Goal: Information Seeking & Learning: Check status

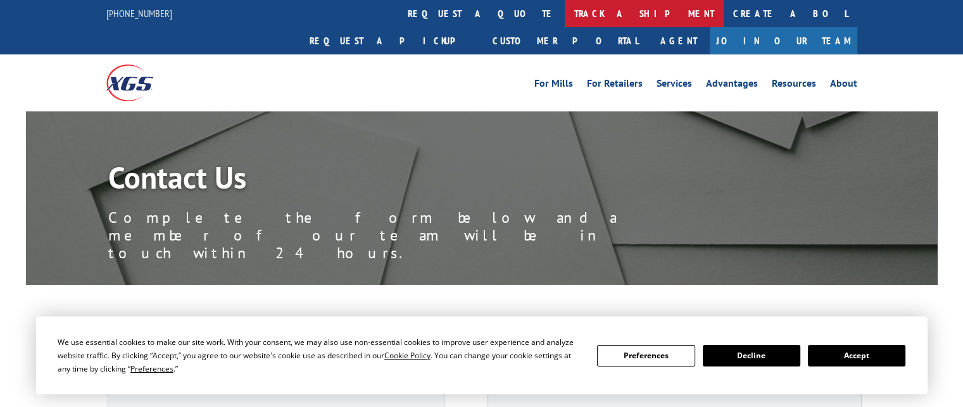
click at [565, 16] on link "track a shipment" at bounding box center [644, 13] width 159 height 27
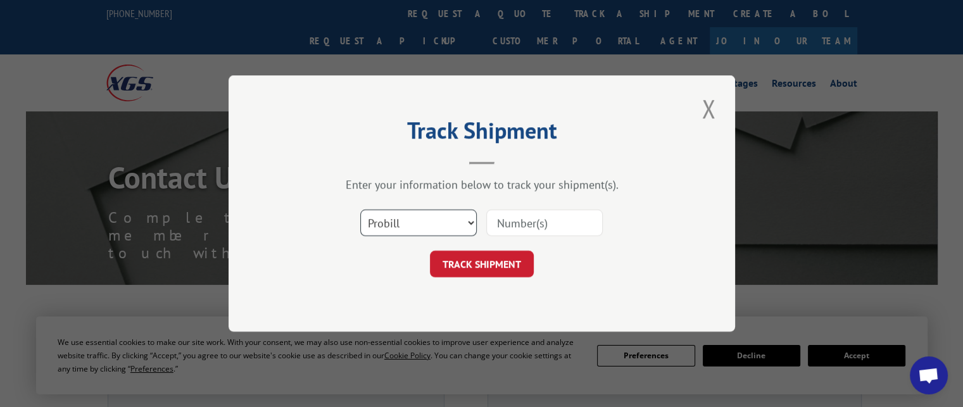
click at [405, 227] on select "Select category... Probill BOL PO" at bounding box center [418, 223] width 116 height 27
select select "bol"
click at [360, 210] on select "Select category... Probill BOL PO" at bounding box center [418, 223] width 116 height 27
click at [553, 235] on input at bounding box center [544, 223] width 116 height 27
type input "2821436"
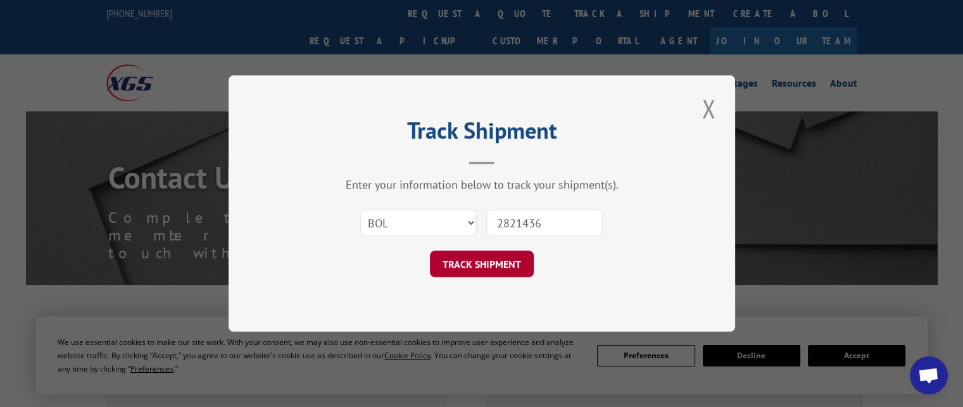
click at [513, 259] on button "TRACK SHIPMENT" at bounding box center [482, 264] width 104 height 27
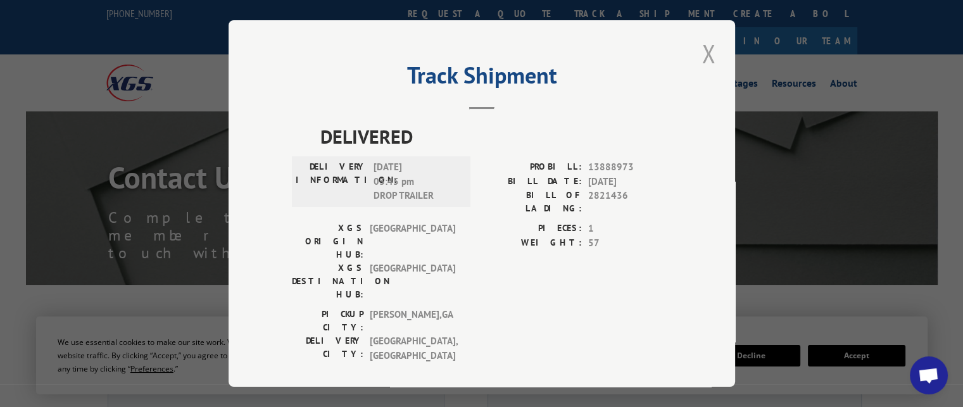
click at [716, 56] on button "Close modal" at bounding box center [709, 53] width 22 height 35
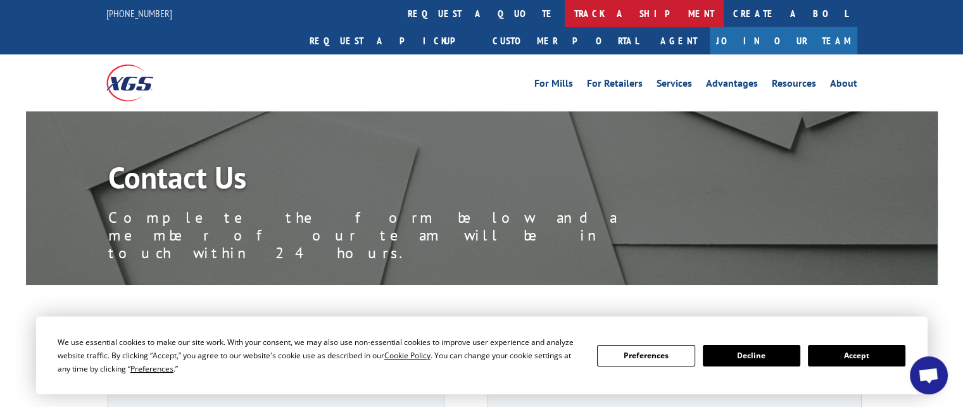
click at [565, 13] on link "track a shipment" at bounding box center [644, 13] width 159 height 27
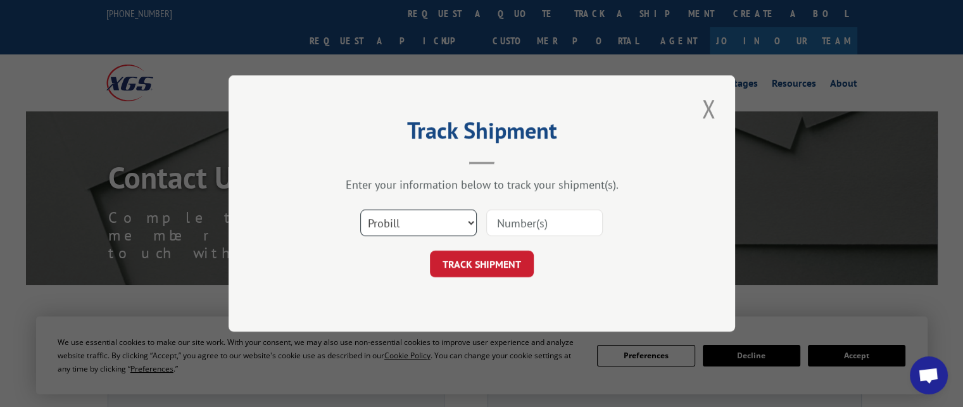
click at [417, 225] on select "Select category... Probill BOL PO" at bounding box center [418, 223] width 116 height 27
select select "bol"
click at [360, 210] on select "Select category... Probill BOL PO" at bounding box center [418, 223] width 116 height 27
click at [524, 209] on div "Select category... Probill BOL PO" at bounding box center [482, 223] width 380 height 42
click at [581, 223] on input at bounding box center [544, 223] width 116 height 27
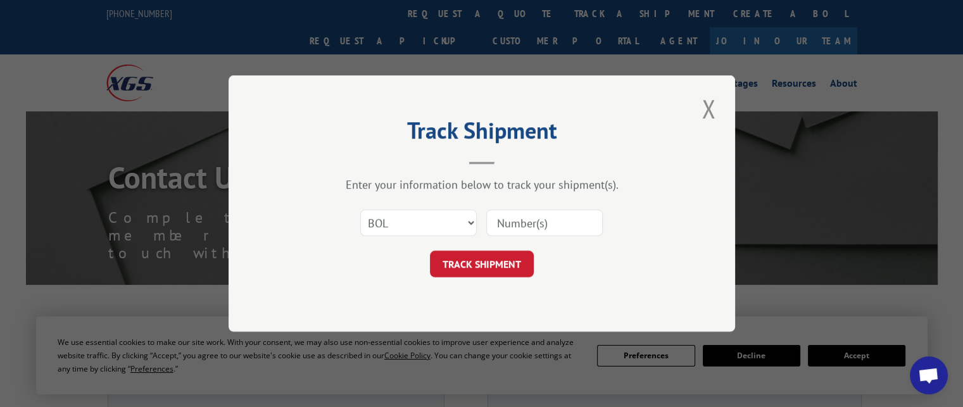
click at [559, 223] on input at bounding box center [544, 223] width 116 height 27
type input "2821436"
click at [481, 259] on button "TRACK SHIPMENT" at bounding box center [482, 264] width 104 height 27
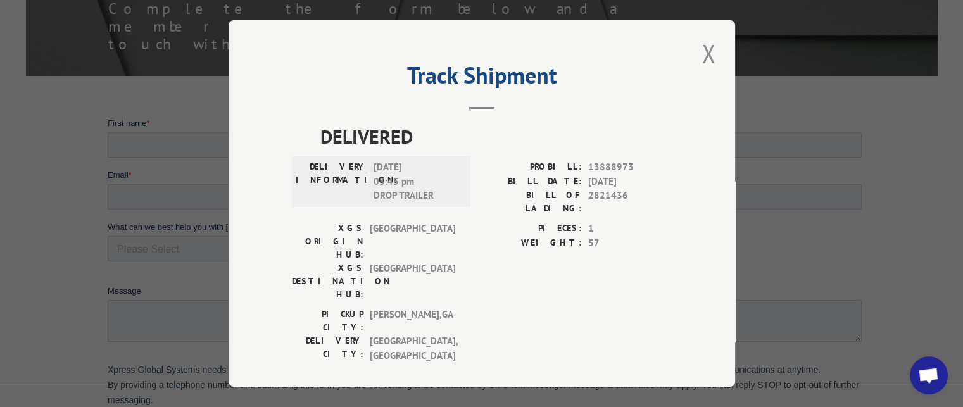
scroll to position [205, 0]
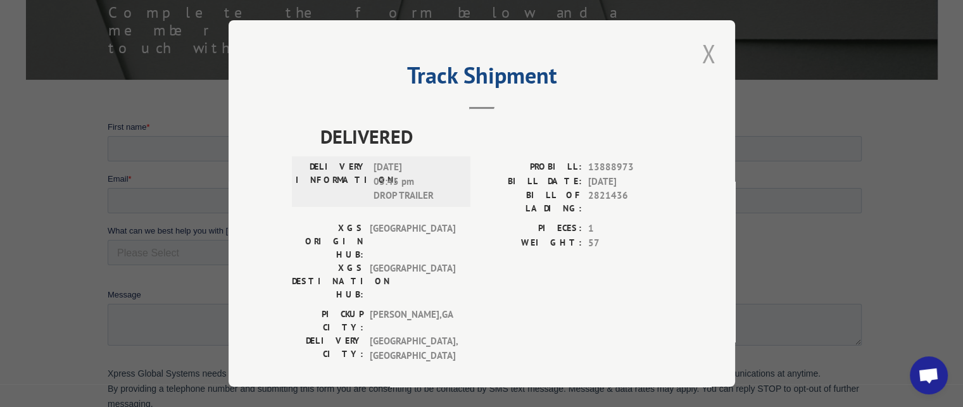
click at [701, 61] on button "Close modal" at bounding box center [709, 53] width 22 height 35
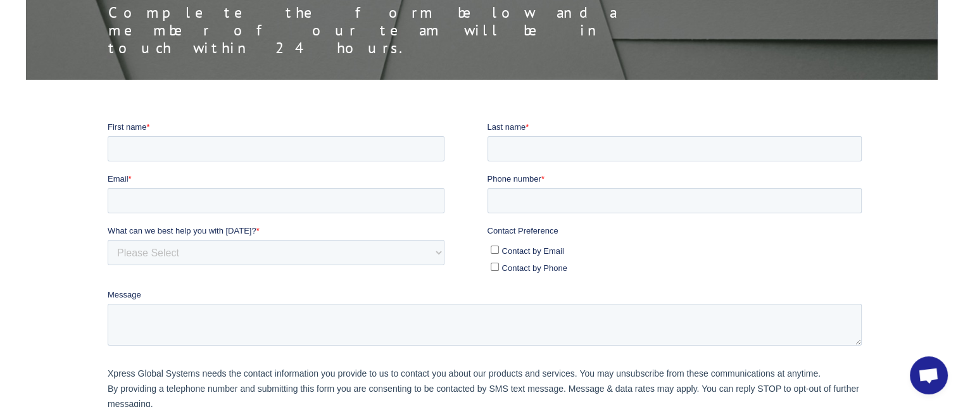
scroll to position [0, 0]
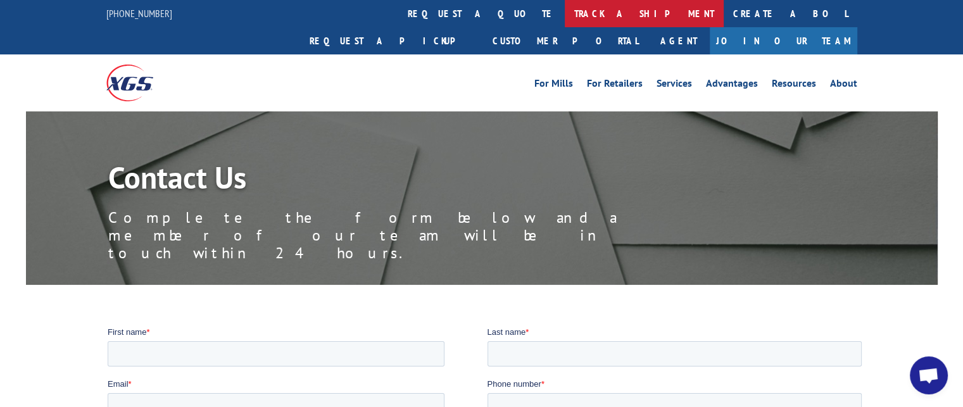
click at [565, 15] on link "track a shipment" at bounding box center [644, 13] width 159 height 27
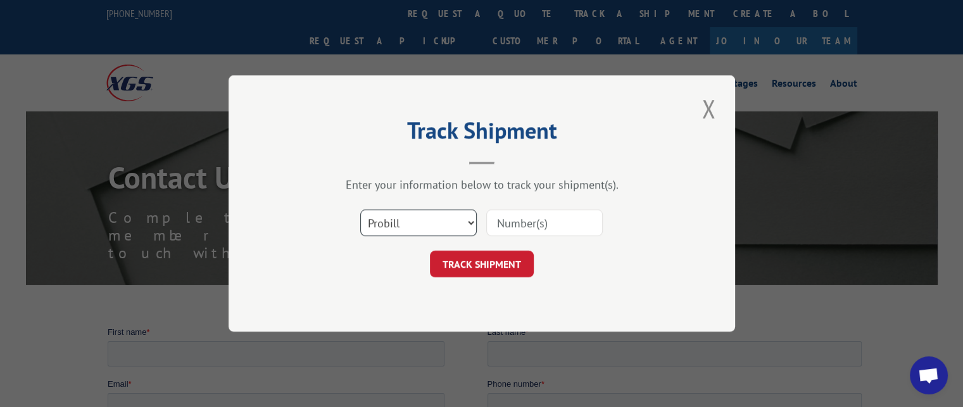
click at [465, 225] on select "Select category... Probill BOL PO" at bounding box center [418, 223] width 116 height 27
select select "bol"
click at [360, 210] on select "Select category... Probill BOL PO" at bounding box center [418, 223] width 116 height 27
click at [529, 219] on input at bounding box center [544, 223] width 116 height 27
type input "2821436"
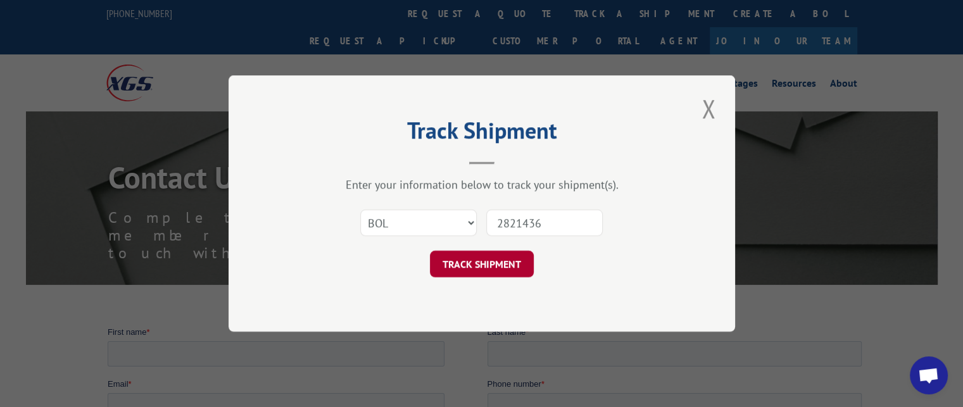
click at [484, 256] on button "TRACK SHIPMENT" at bounding box center [482, 264] width 104 height 27
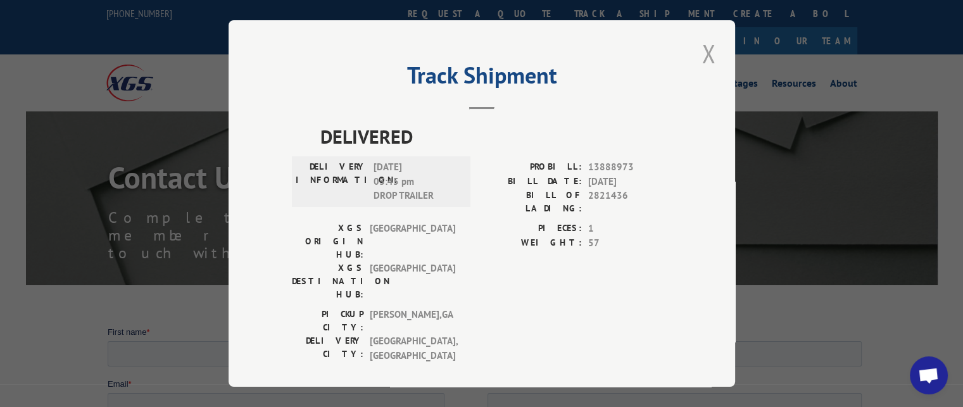
click at [714, 56] on button "Close modal" at bounding box center [709, 53] width 22 height 35
